Goal: Task Accomplishment & Management: Manage account settings

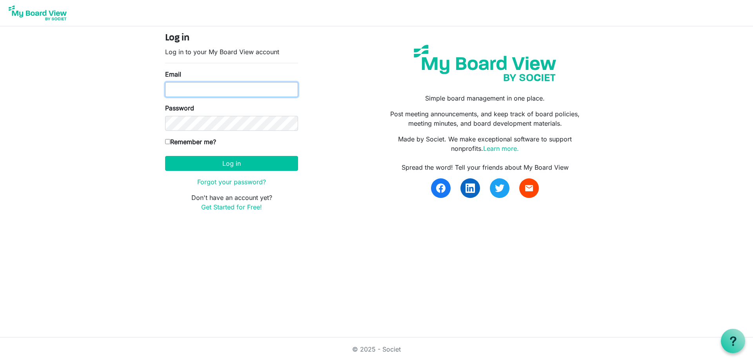
type input "katherineah@inclusionsk.com"
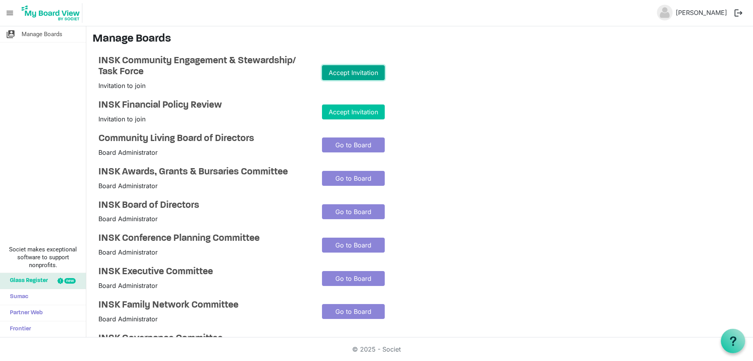
click at [355, 74] on link "Accept Invitation" at bounding box center [353, 72] width 63 height 15
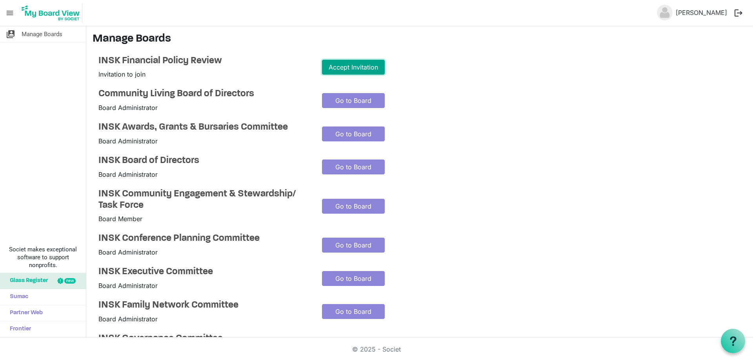
click at [359, 67] on link "Accept Invitation" at bounding box center [353, 67] width 63 height 15
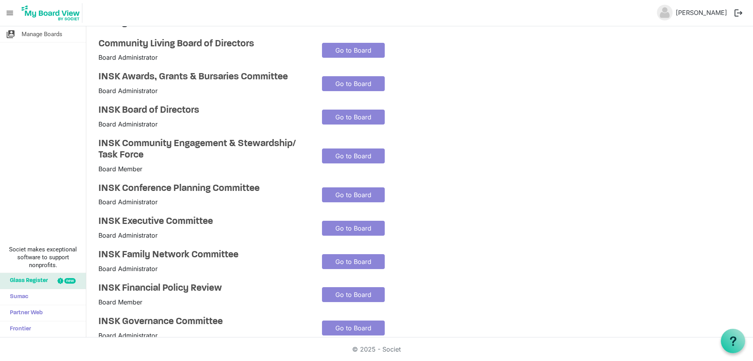
scroll to position [14, 0]
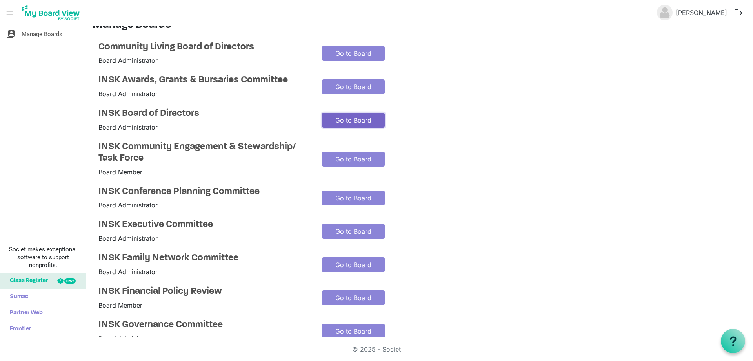
click at [344, 117] on link "Go to Board" at bounding box center [353, 120] width 63 height 15
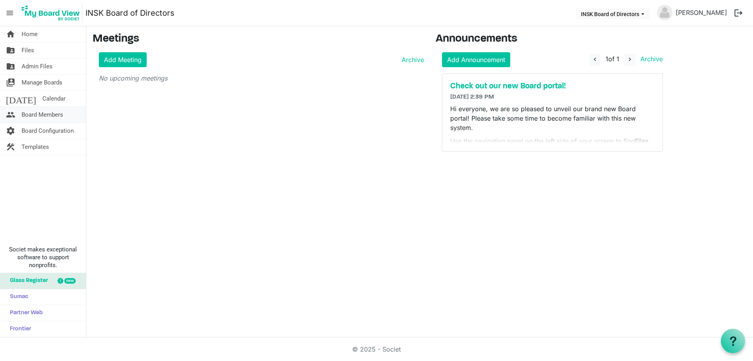
click at [56, 113] on span "Board Members" at bounding box center [43, 115] width 42 height 16
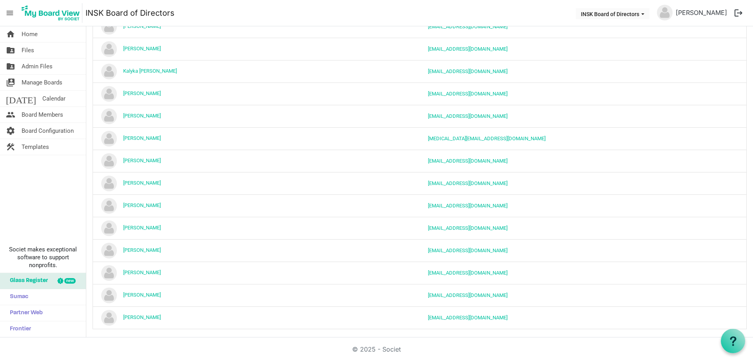
scroll to position [509, 0]
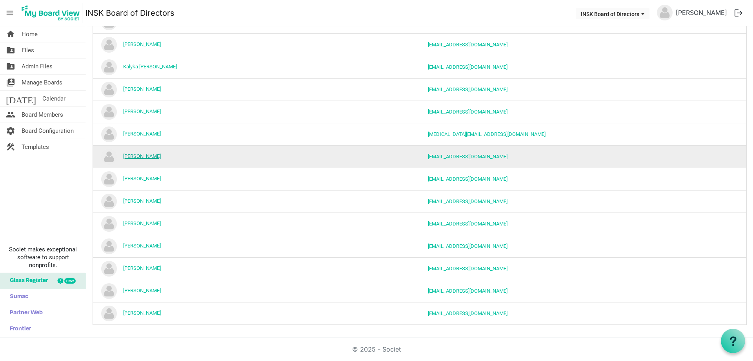
click at [147, 153] on link "Leanne Madsen" at bounding box center [142, 156] width 38 height 6
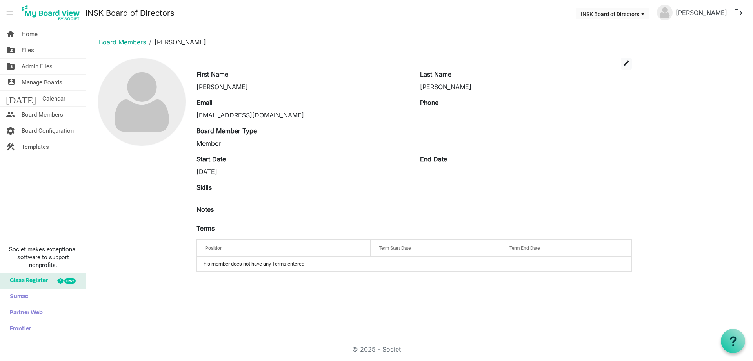
click at [127, 42] on link "Board Members" at bounding box center [122, 42] width 47 height 8
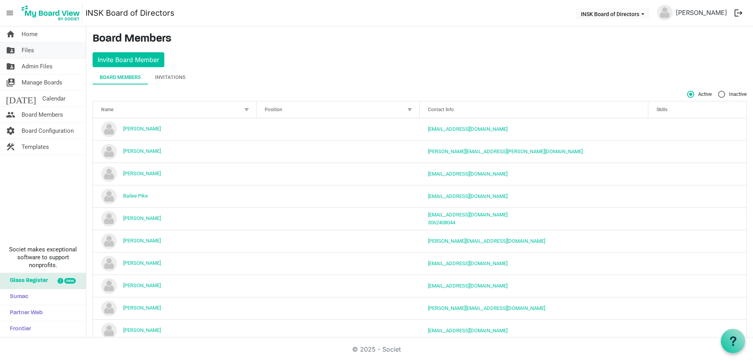
click at [36, 48] on link "folder_shared Files" at bounding box center [43, 50] width 86 height 16
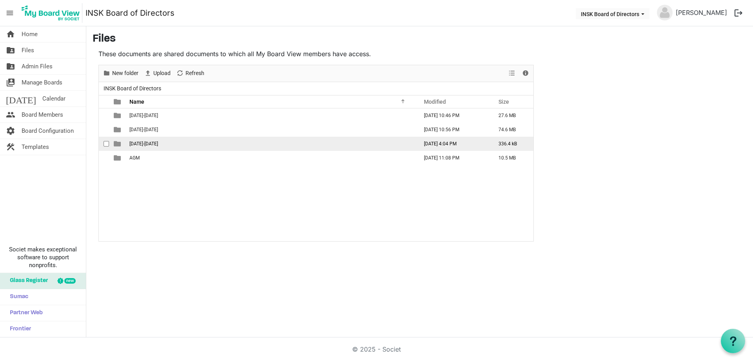
click at [144, 142] on span "[DATE]-[DATE]" at bounding box center [143, 143] width 29 height 5
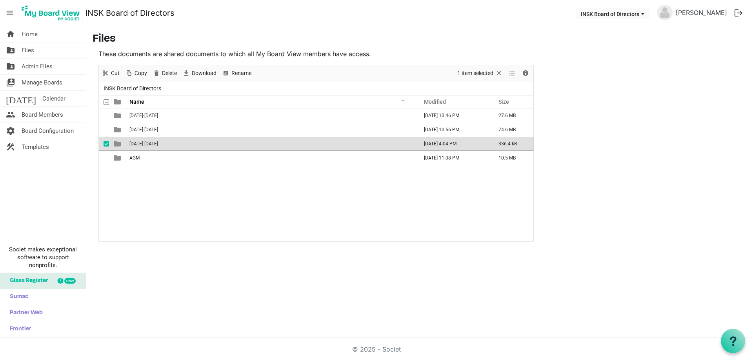
click at [144, 142] on span "2025-2026" at bounding box center [143, 143] width 29 height 5
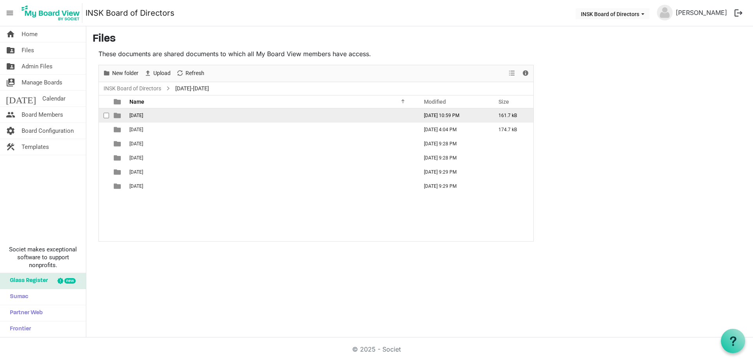
click at [161, 116] on td "2025-06-08" at bounding box center [271, 115] width 289 height 14
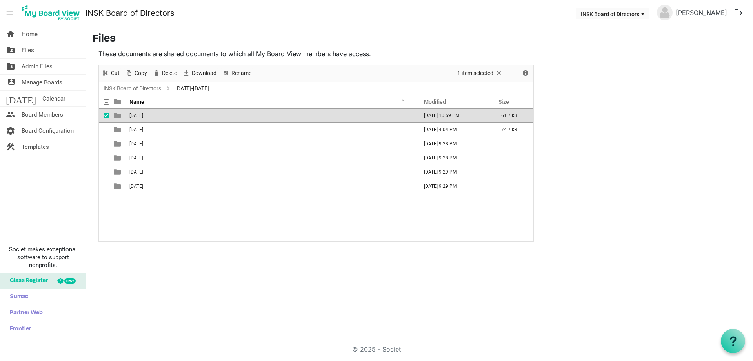
click at [161, 116] on td "2025-06-08" at bounding box center [271, 115] width 289 height 14
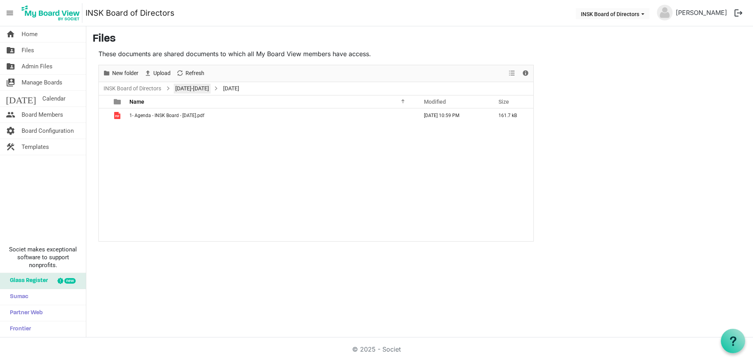
click at [191, 86] on link "2025-2026" at bounding box center [192, 89] width 37 height 10
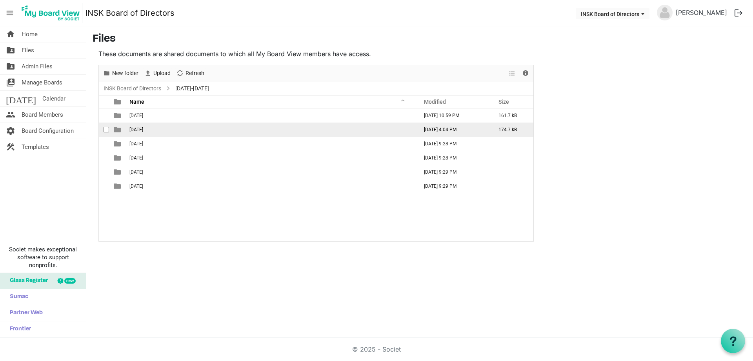
click at [143, 127] on span "2025-07-23" at bounding box center [136, 129] width 14 height 5
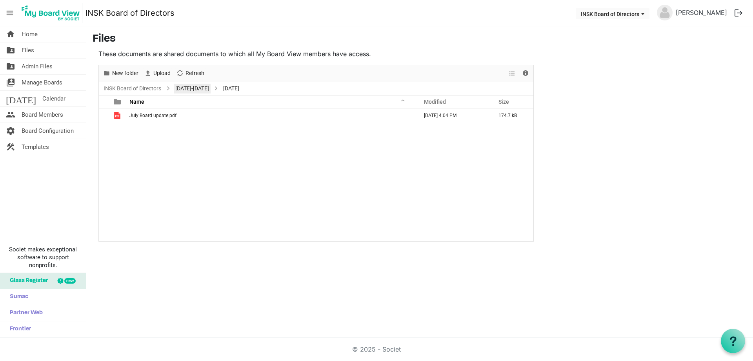
click at [191, 87] on link "2025-2026" at bounding box center [192, 89] width 37 height 10
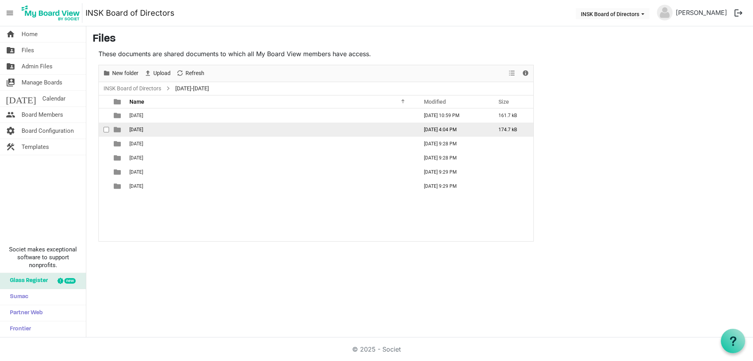
click at [143, 127] on span "2025-07-23" at bounding box center [136, 129] width 14 height 5
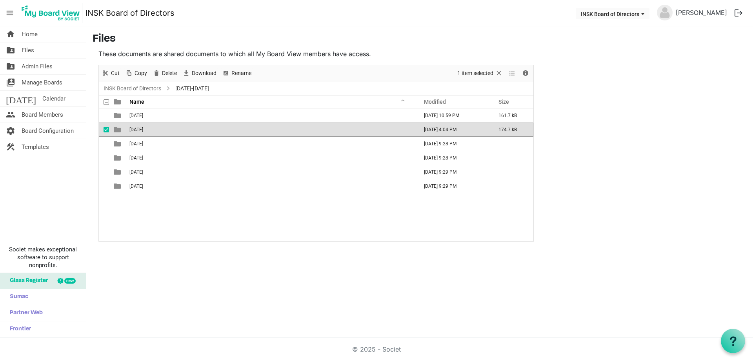
click at [143, 127] on span "2025-07-23" at bounding box center [136, 129] width 14 height 5
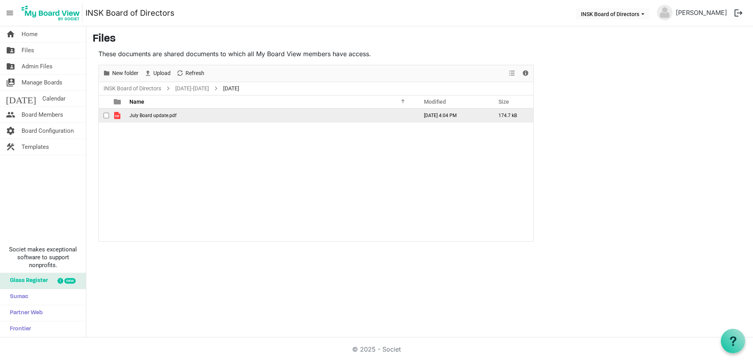
click at [156, 113] on span "July Board update.pdf" at bounding box center [152, 115] width 47 height 5
drag, startPoint x: 148, startPoint y: 113, endPoint x: 156, endPoint y: 112, distance: 8.3
click at [156, 112] on td "July Board update.pdf" at bounding box center [271, 115] width 289 height 14
click at [140, 114] on span "July Board update.pdf" at bounding box center [152, 115] width 47 height 5
drag, startPoint x: 144, startPoint y: 113, endPoint x: 187, endPoint y: 87, distance: 50.1
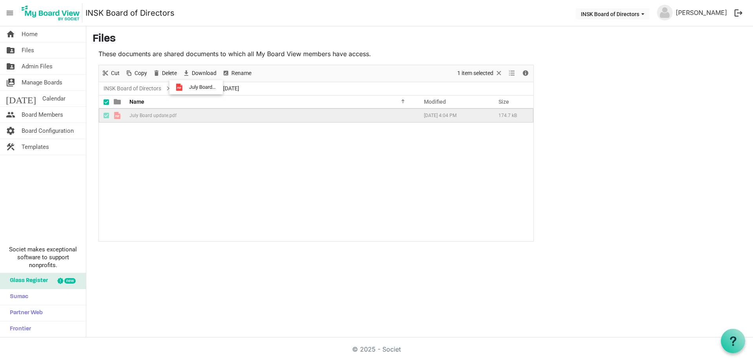
click at [187, 87] on div "INSK Board of Directors 2025-2026 2025-07-23 Name Modified Size filemanager_gri…" at bounding box center [316, 161] width 435 height 159
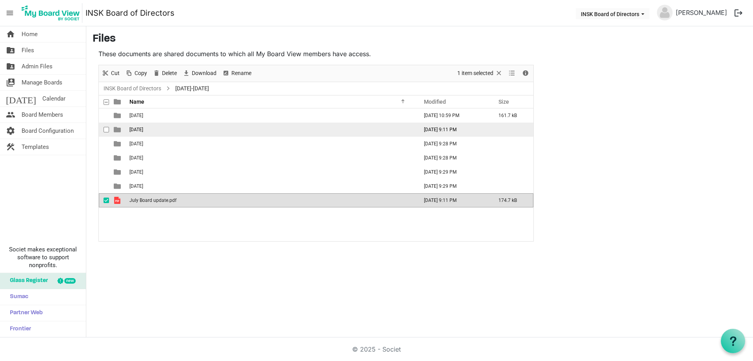
click at [104, 127] on span "checkbox" at bounding box center [106, 129] width 5 height 5
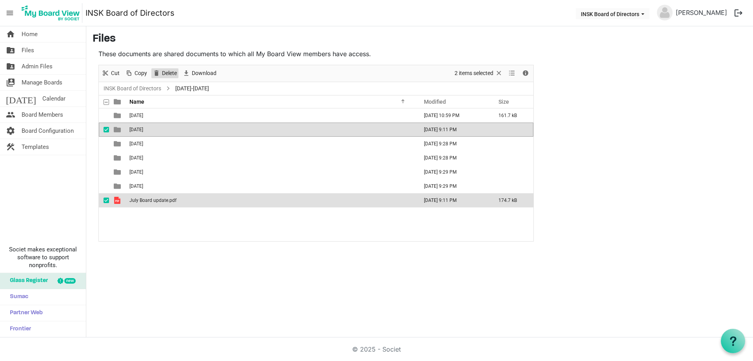
click at [161, 75] on span "Delete" at bounding box center [169, 73] width 16 height 10
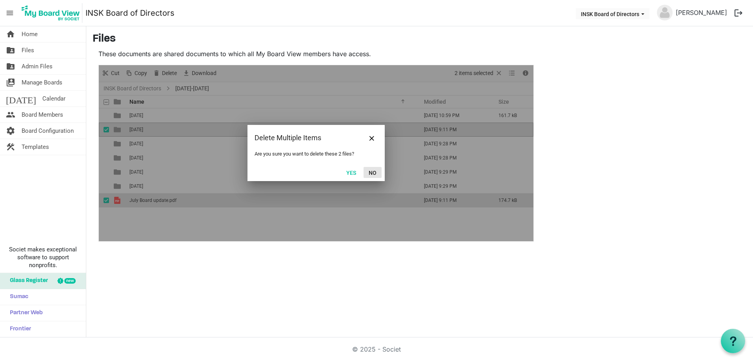
click at [370, 171] on button "No" at bounding box center [373, 172] width 18 height 11
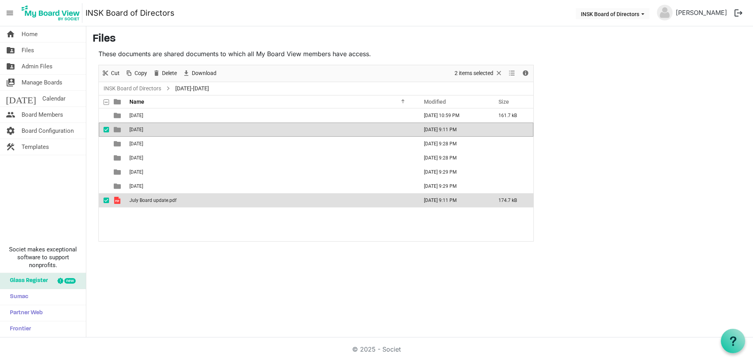
click at [106, 198] on span "checkbox" at bounding box center [106, 199] width 5 height 5
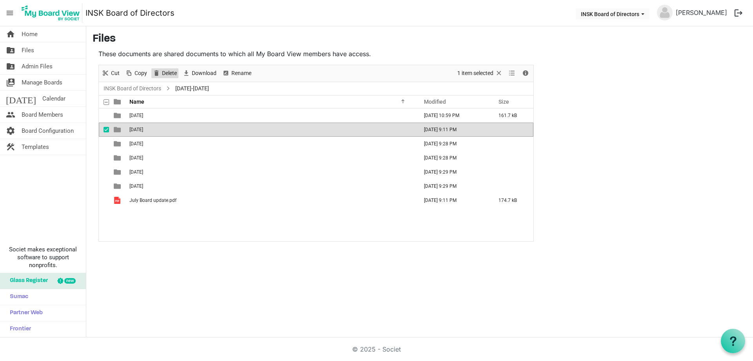
click at [166, 73] on span "Delete" at bounding box center [169, 73] width 16 height 10
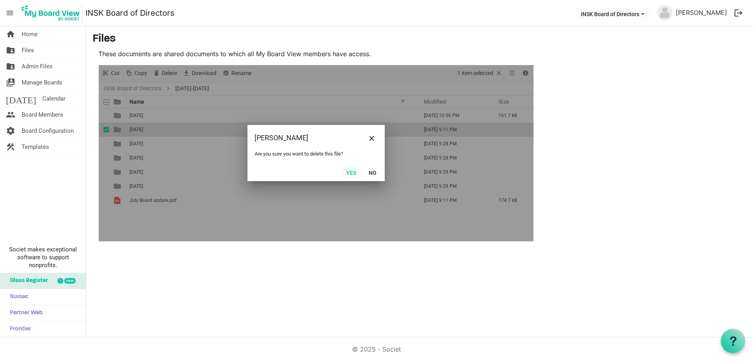
click at [351, 170] on button "Yes" at bounding box center [351, 172] width 20 height 11
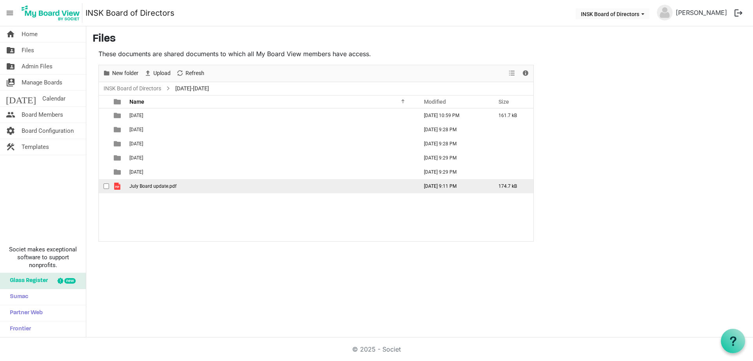
click at [171, 185] on span "July Board update.pdf" at bounding box center [152, 185] width 47 height 5
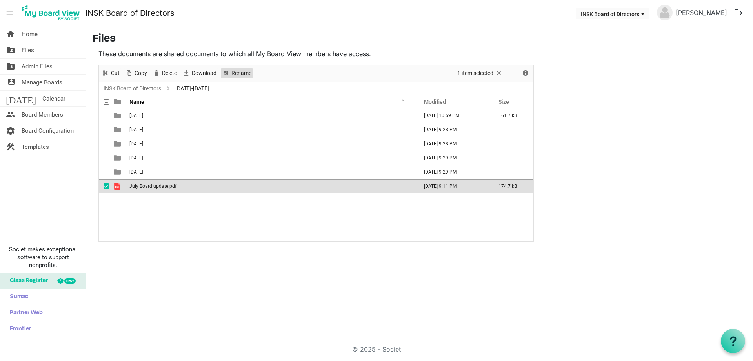
click at [236, 73] on span "Rename" at bounding box center [242, 73] width 22 height 10
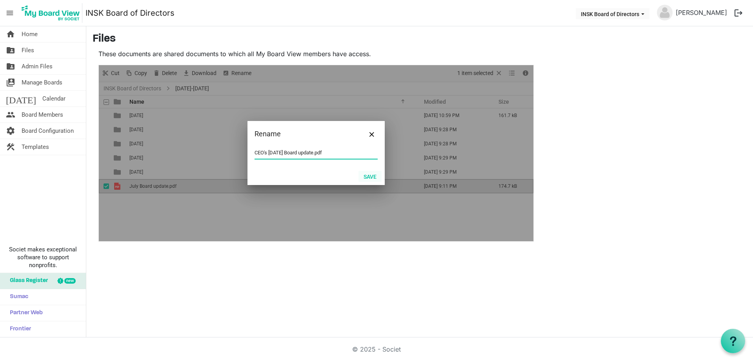
type input "CEO's July 2025 Board update.pdf"
click at [368, 171] on button "Save" at bounding box center [370, 176] width 23 height 11
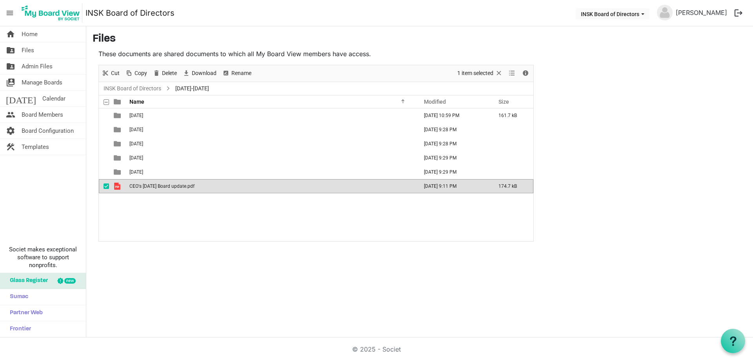
click at [180, 207] on div "2025-06-08 July 15, 2025 10:59 PM 161.7 kB 2025-09-21 July 16, 2025 9:28 PM 202…" at bounding box center [316, 174] width 435 height 133
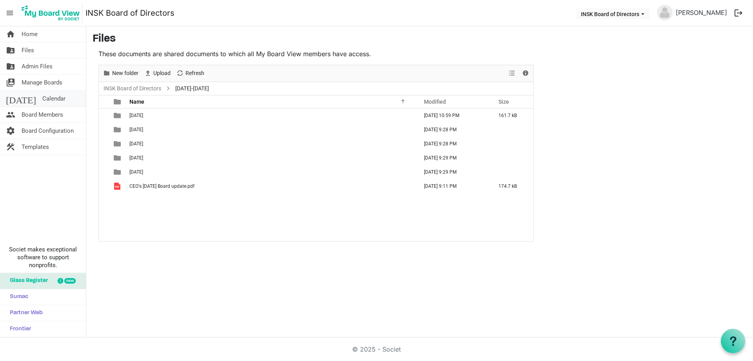
click at [42, 92] on span "Calendar" at bounding box center [53, 99] width 23 height 16
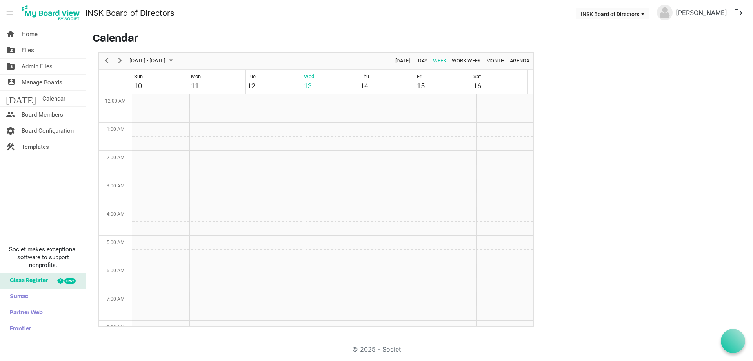
scroll to position [254, 0]
click at [498, 55] on div "Month" at bounding box center [496, 61] width 24 height 16
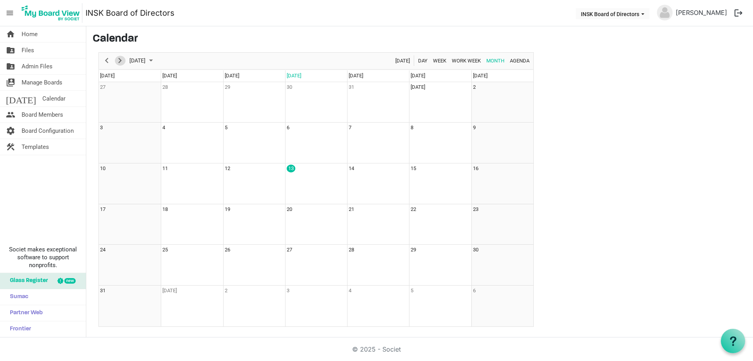
click at [121, 60] on span "Next" at bounding box center [119, 61] width 9 height 10
click at [47, 35] on link "home Home" at bounding box center [43, 34] width 86 height 16
